Goal: Check status

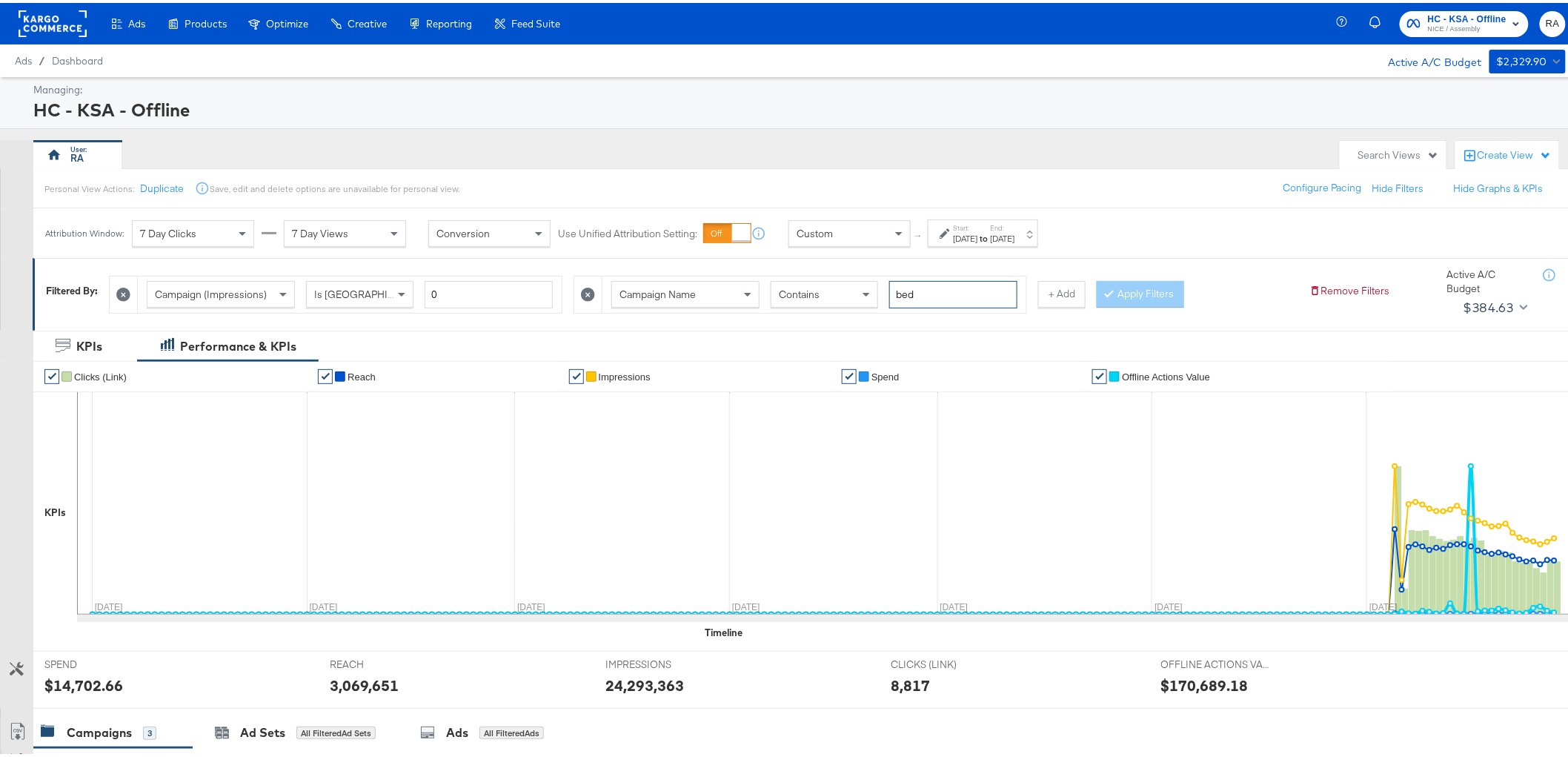
click at [972, 289] on input "bed" at bounding box center [953, 291] width 128 height 28
type input "national"
click at [991, 234] on strong "to" at bounding box center [984, 235] width 13 height 11
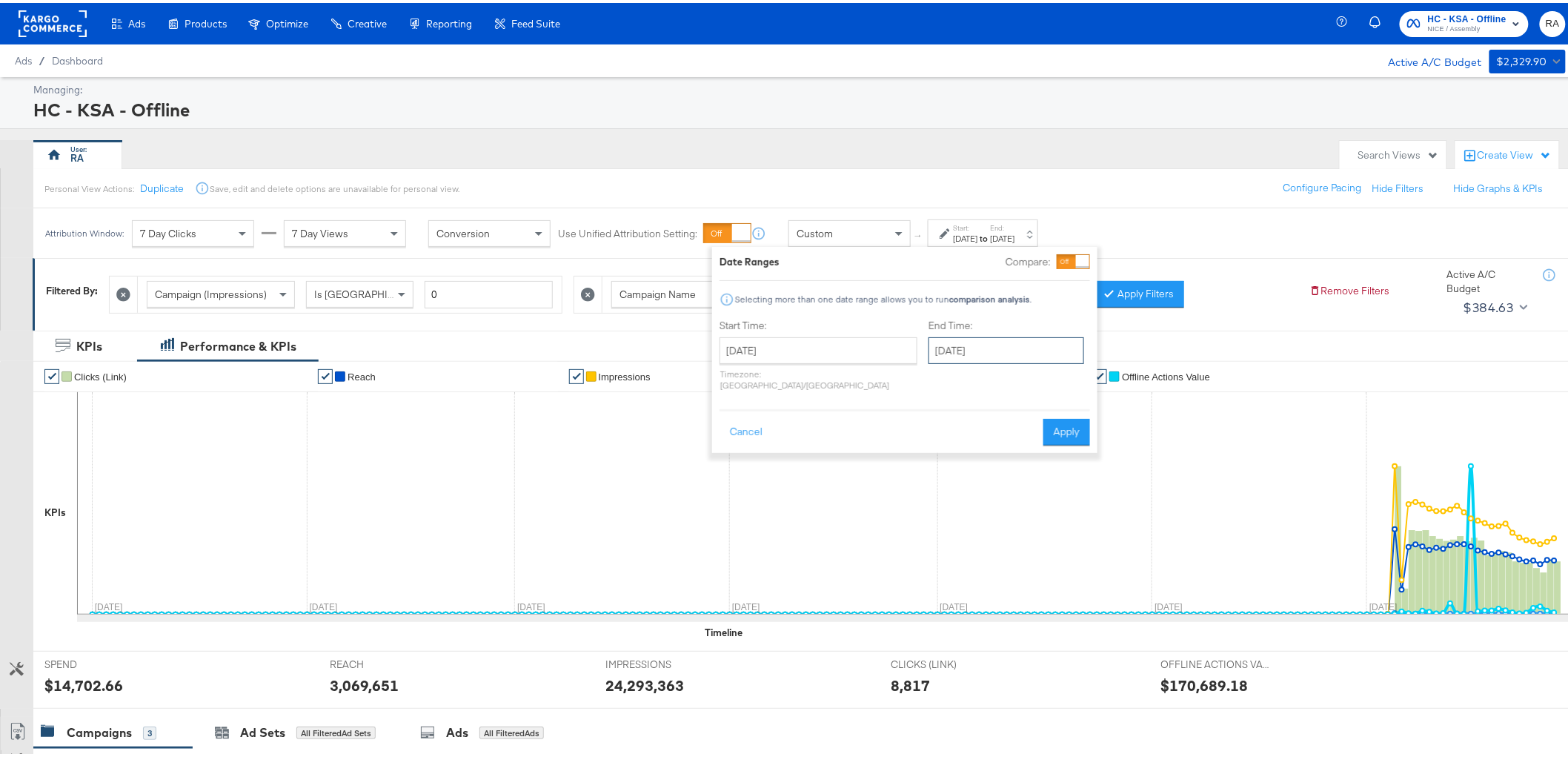
click at [980, 345] on input "[DATE]" at bounding box center [1006, 348] width 156 height 27
click at [958, 503] on td "29" at bounding box center [970, 505] width 25 height 21
type input "[DATE]"
click at [1070, 418] on button "Apply" at bounding box center [1066, 429] width 46 height 27
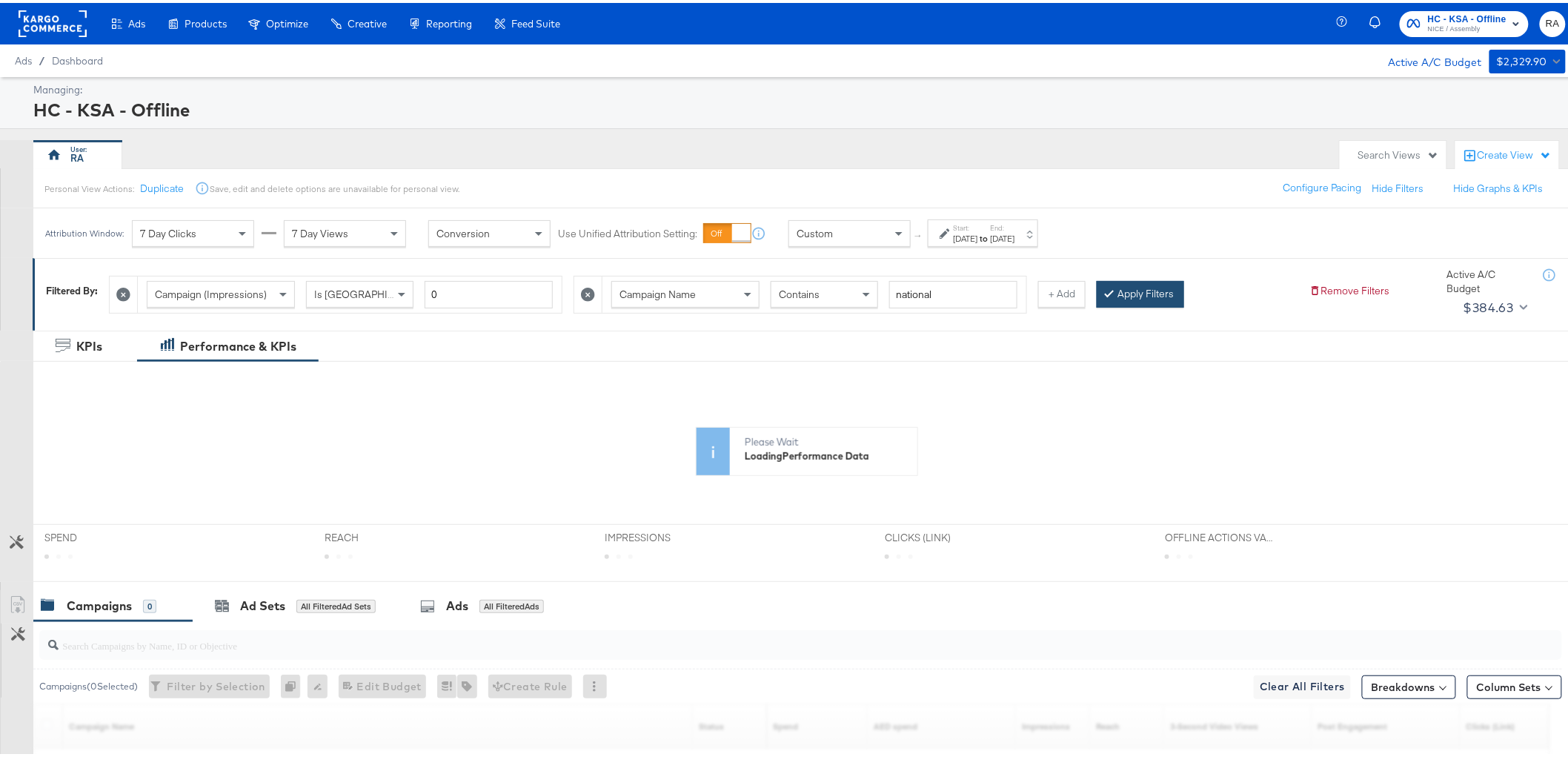
click at [1136, 292] on button "Apply Filters" at bounding box center [1140, 291] width 88 height 27
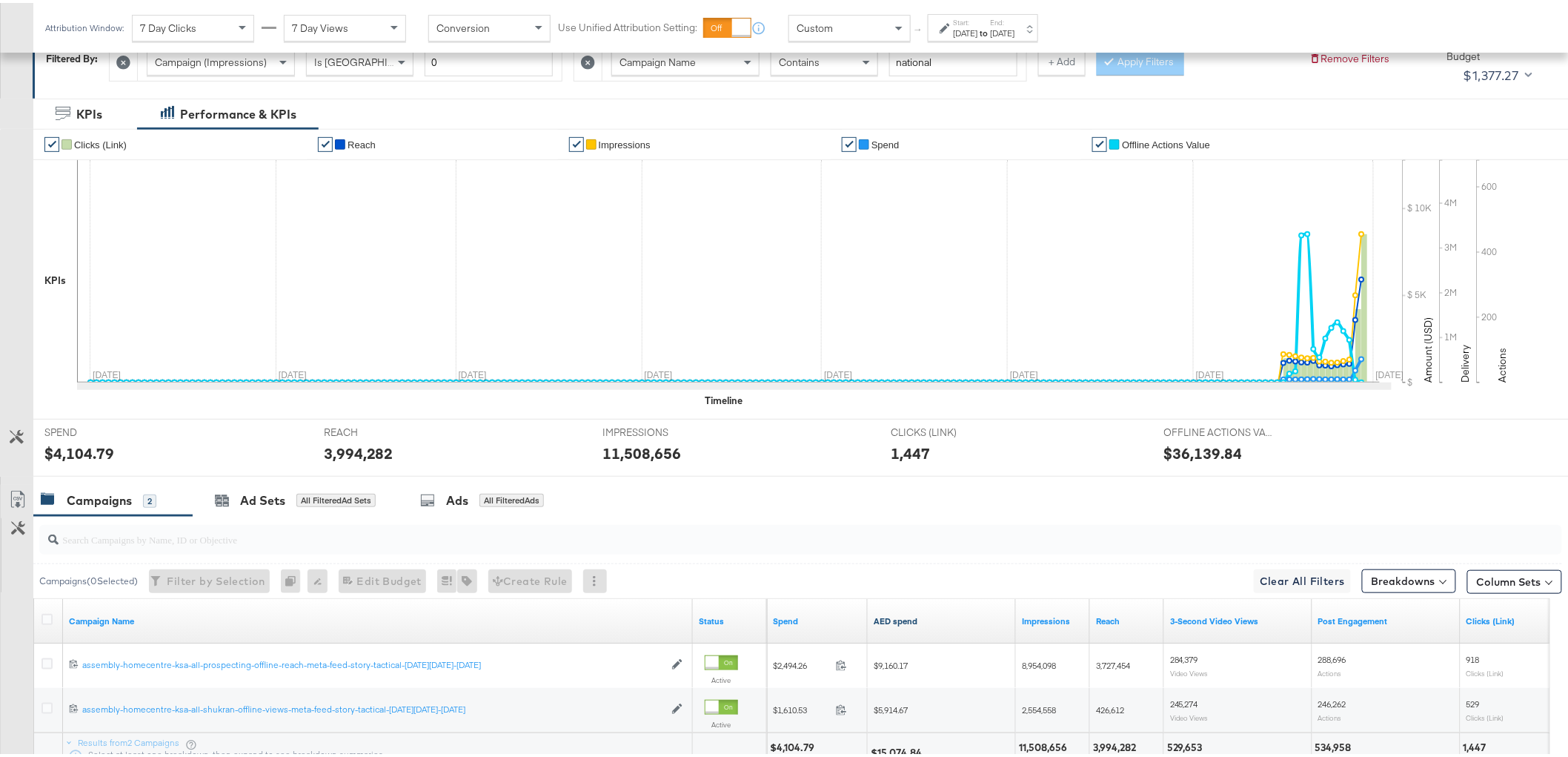
scroll to position [314, 0]
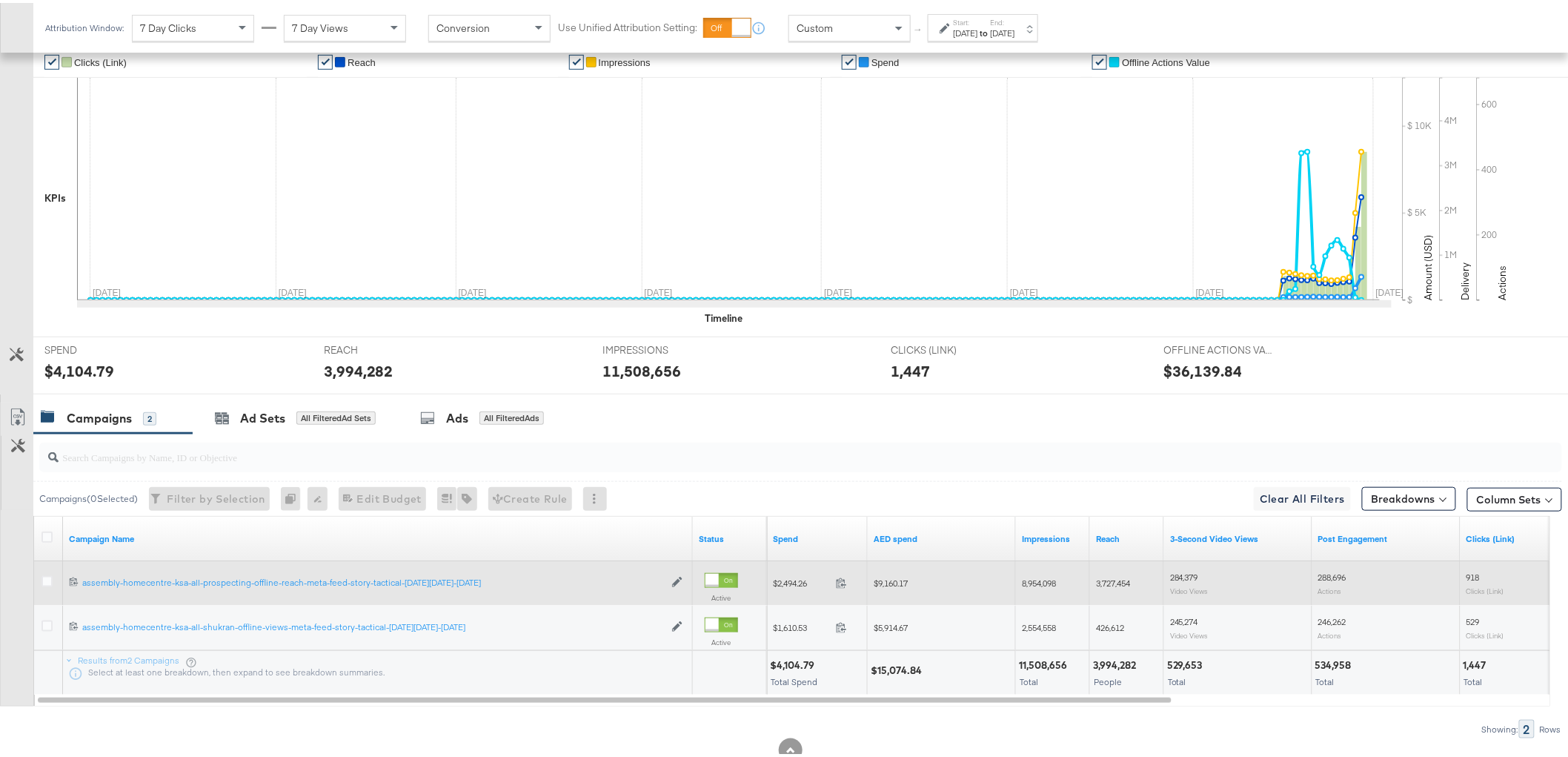
click at [902, 582] on span "$9,160.17" at bounding box center [890, 579] width 34 height 11
copy span "9,160.17"
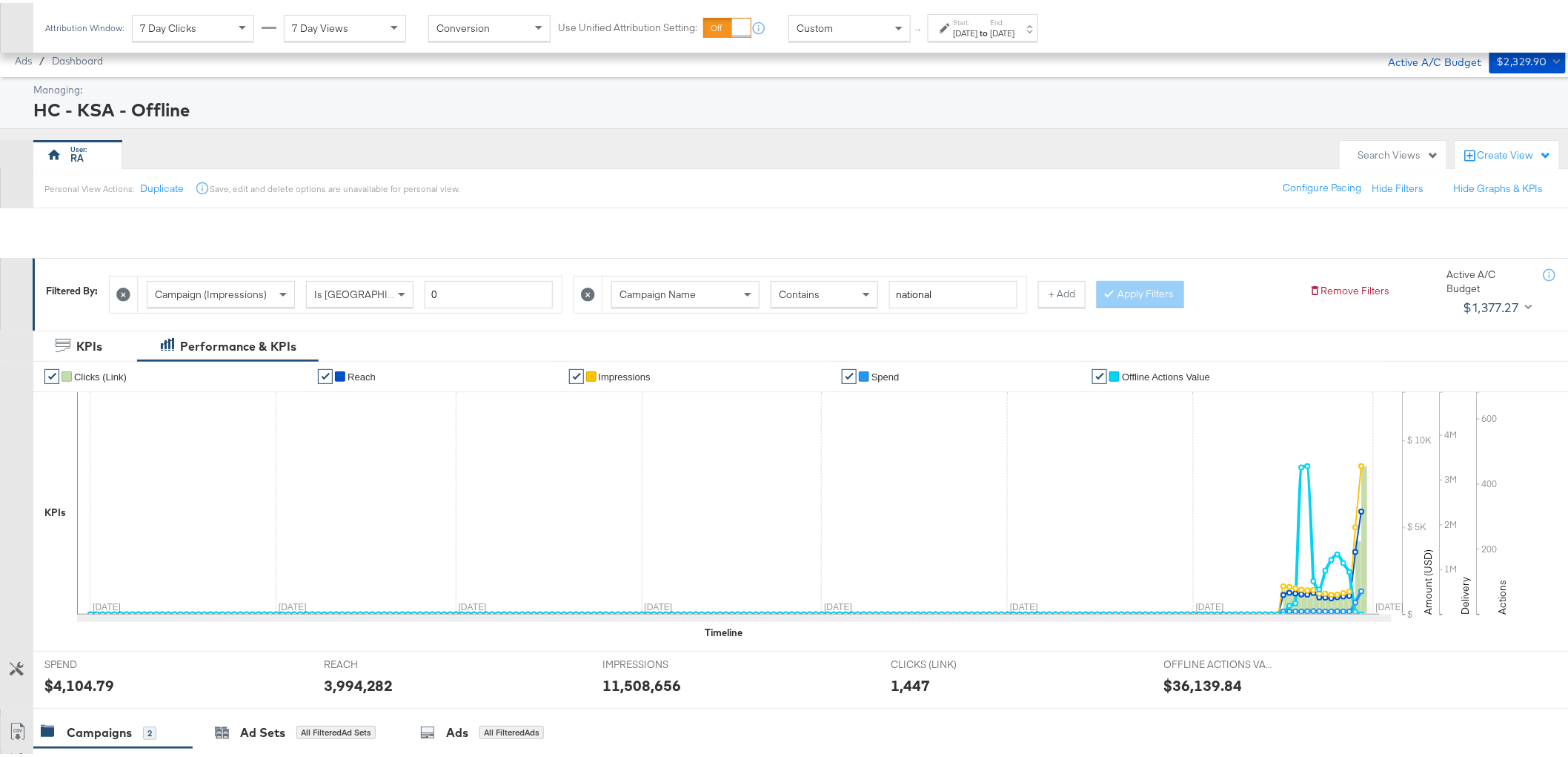
scroll to position [359, 0]
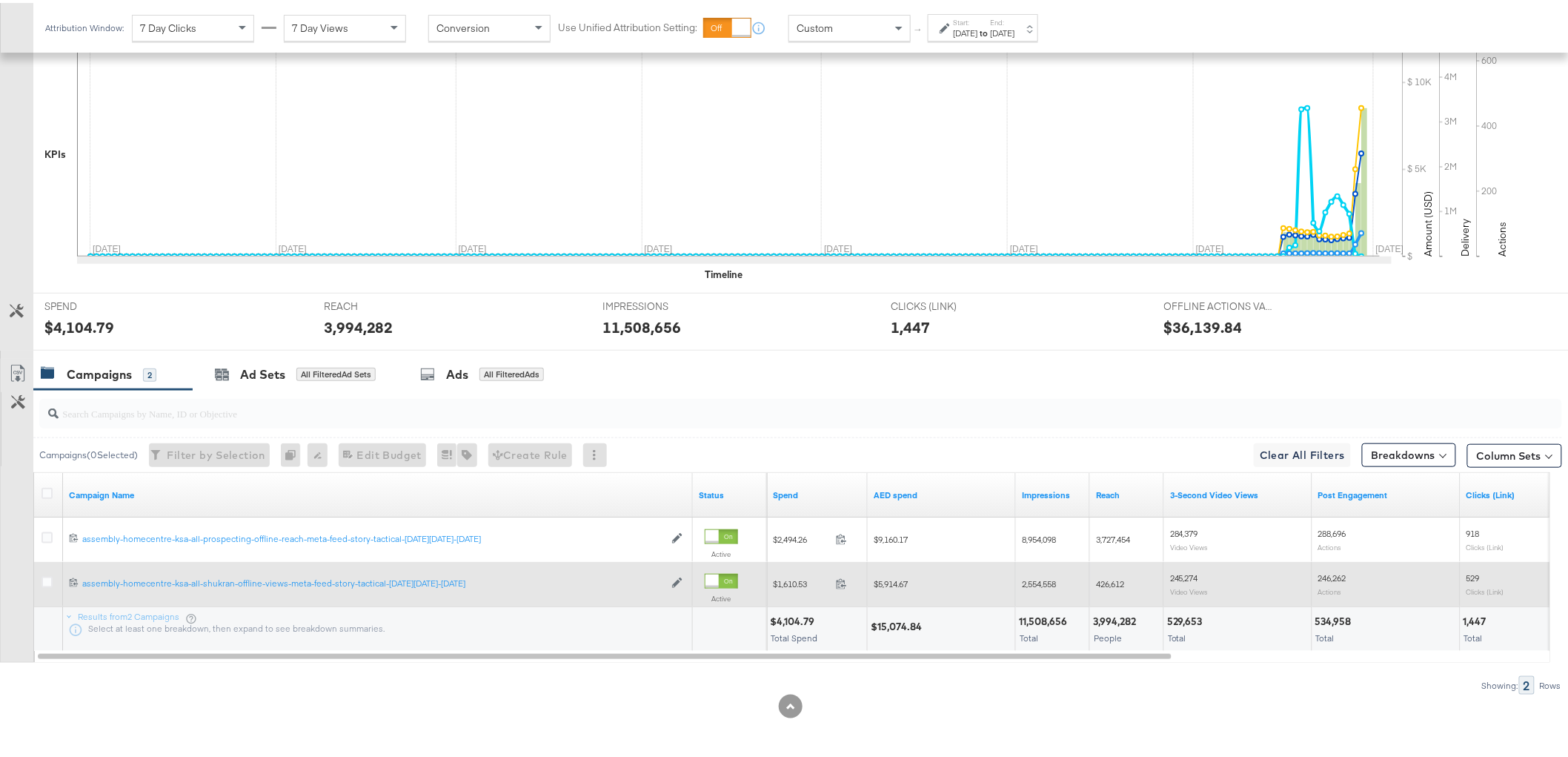
click at [901, 585] on span "$5,914.67" at bounding box center [890, 580] width 34 height 11
copy span "5,914.67"
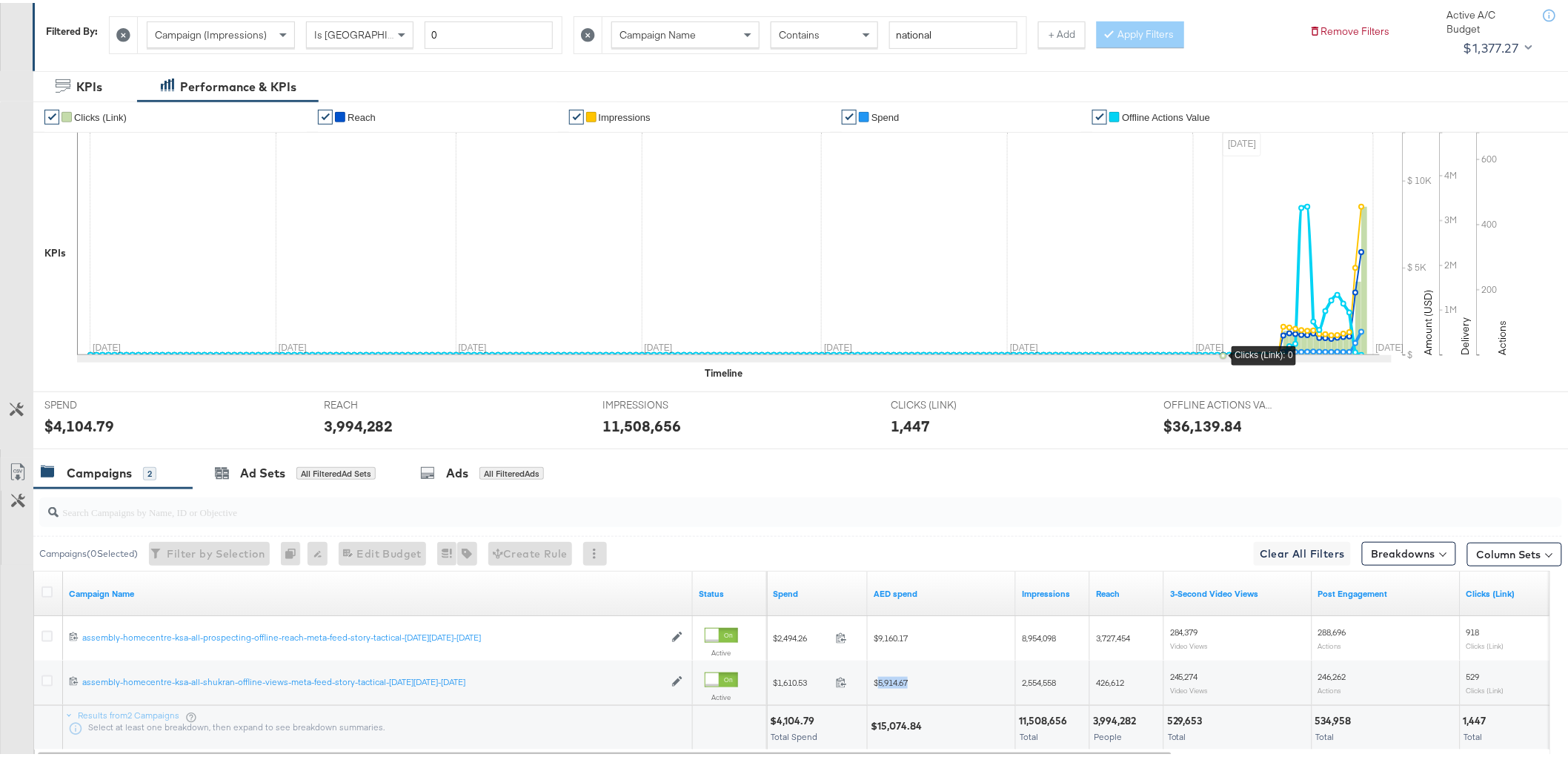
scroll to position [0, 0]
